Goal: Task Accomplishment & Management: Complete application form

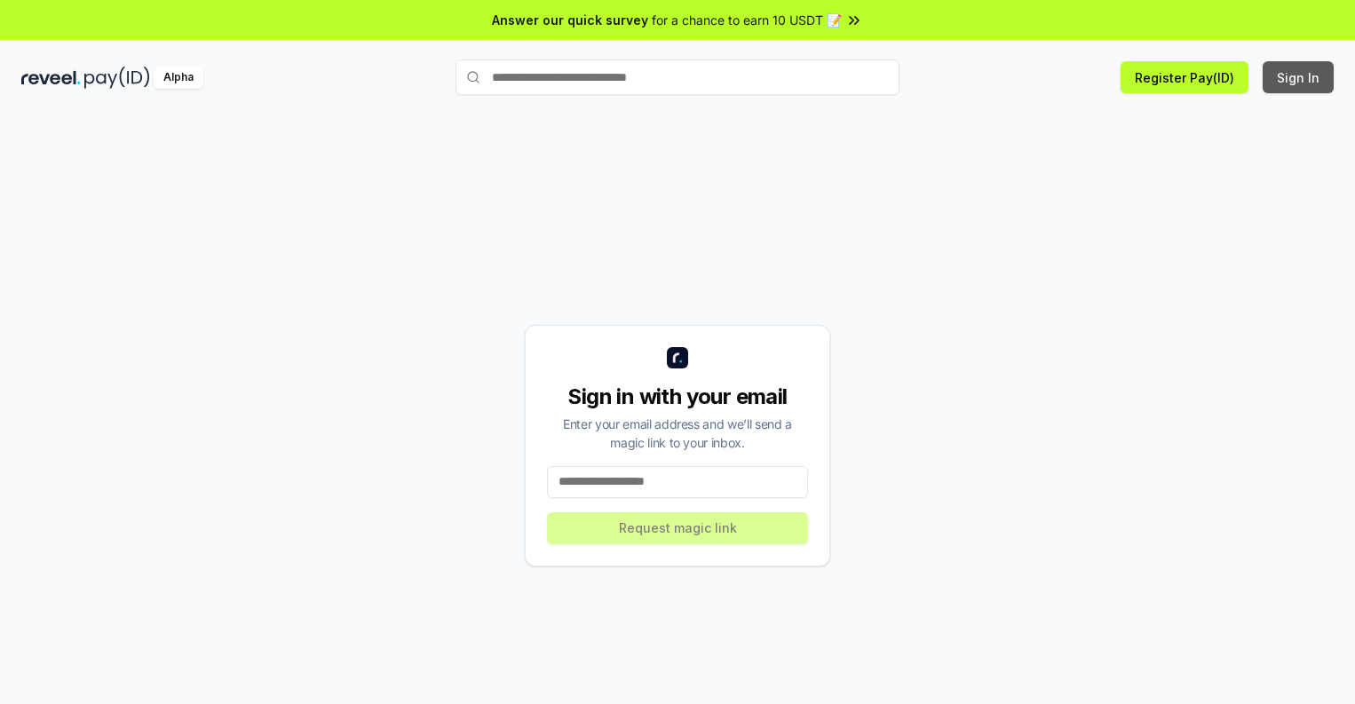
click at [1299, 77] on button "Sign In" at bounding box center [1298, 77] width 71 height 32
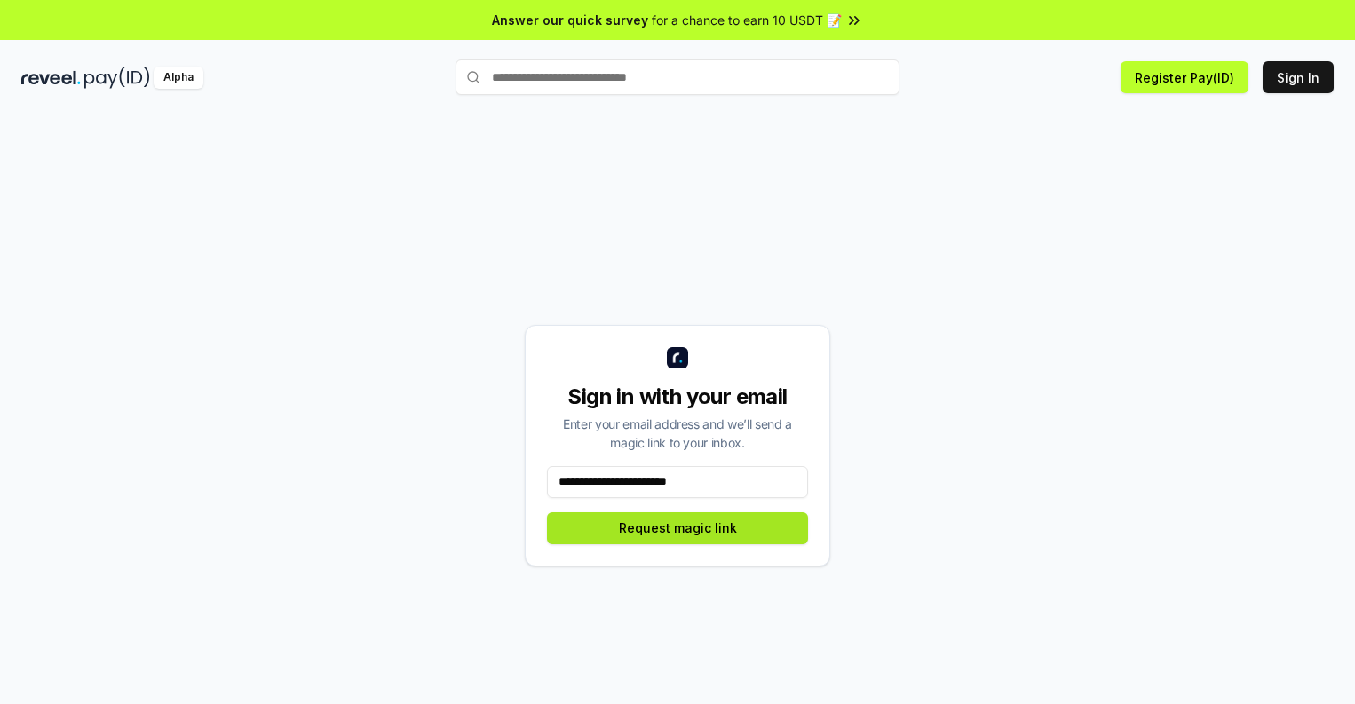
type input "**********"
click at [677, 527] on button "Request magic link" at bounding box center [677, 528] width 261 height 32
